Goal: Find specific page/section: Find specific page/section

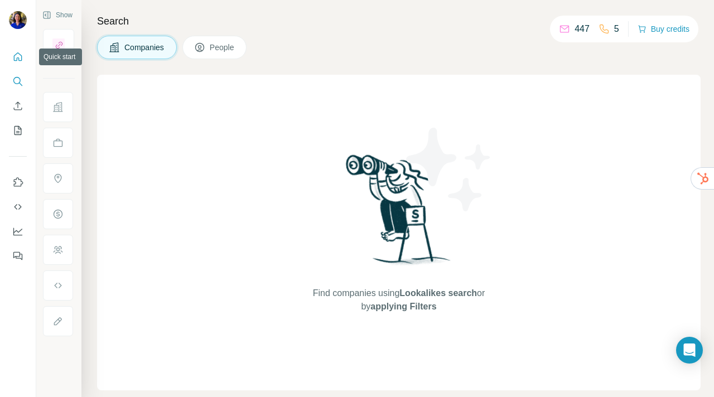
click at [20, 54] on icon "Quick start" at bounding box center [17, 56] width 11 height 11
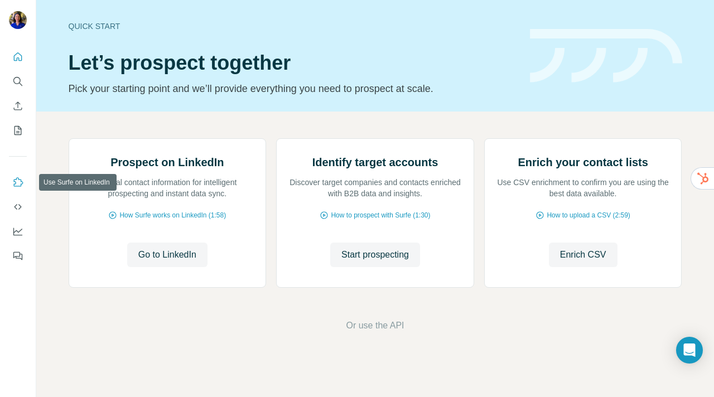
click at [19, 179] on icon "Use Surfe on LinkedIn" at bounding box center [18, 181] width 9 height 9
click at [18, 233] on icon "Dashboard" at bounding box center [17, 231] width 11 height 11
click at [19, 86] on icon "Search" at bounding box center [17, 81] width 11 height 11
